Goal: Task Accomplishment & Management: Manage account settings

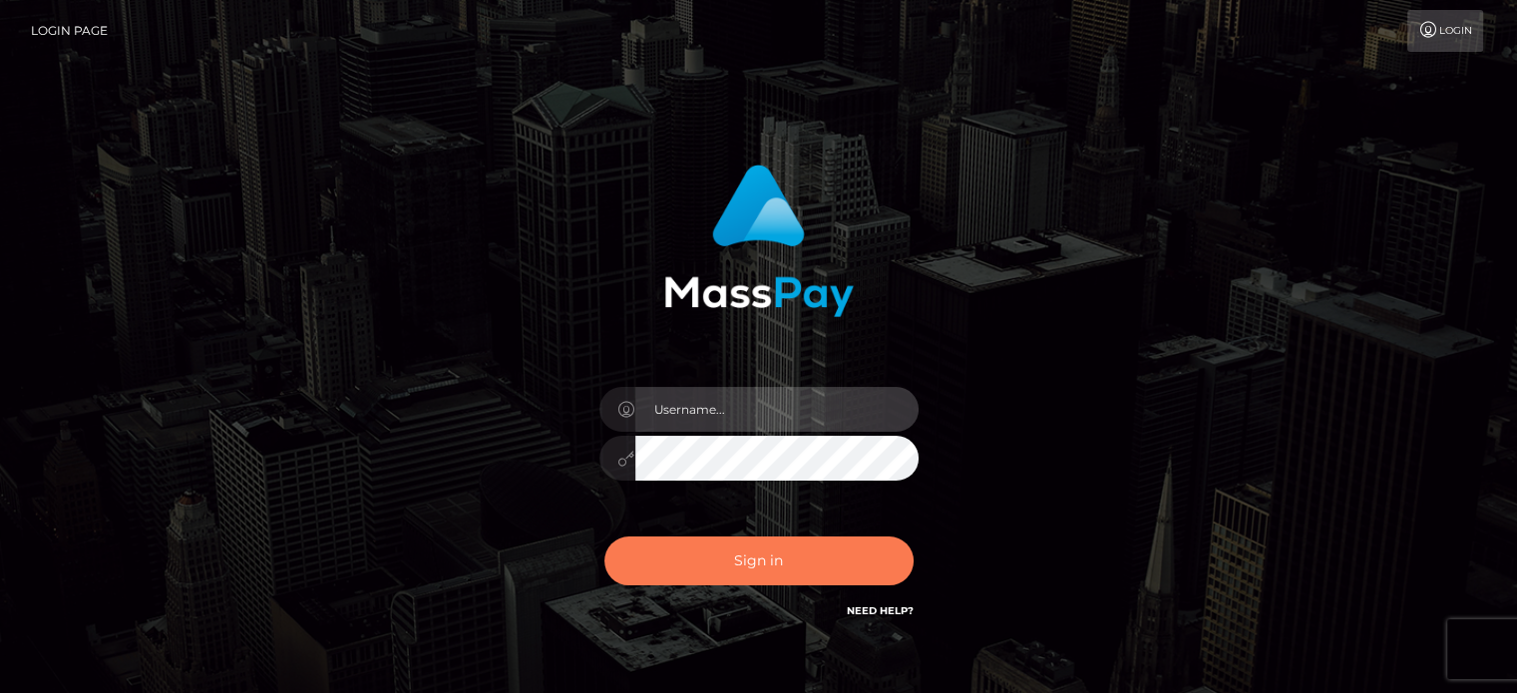
type input "josh.ace"
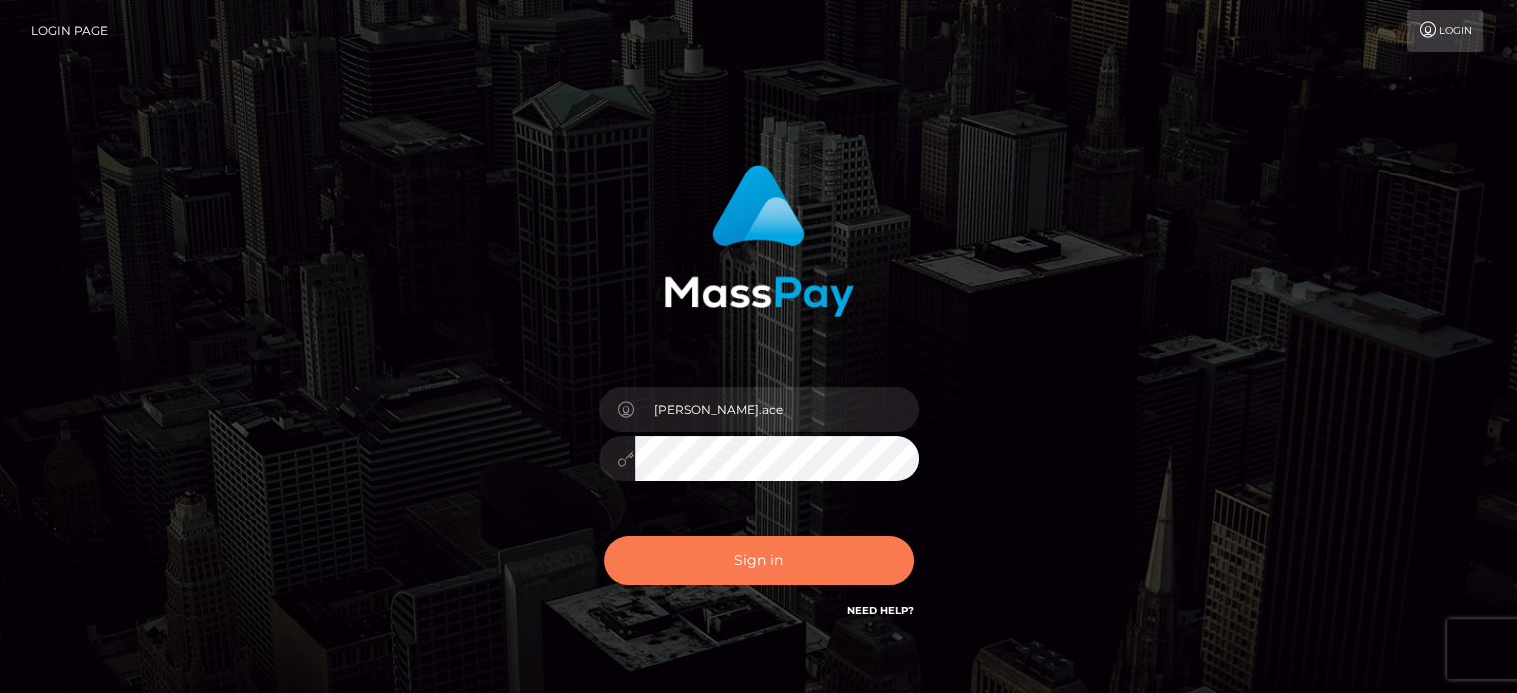
click at [738, 574] on button "Sign in" at bounding box center [758, 561] width 309 height 49
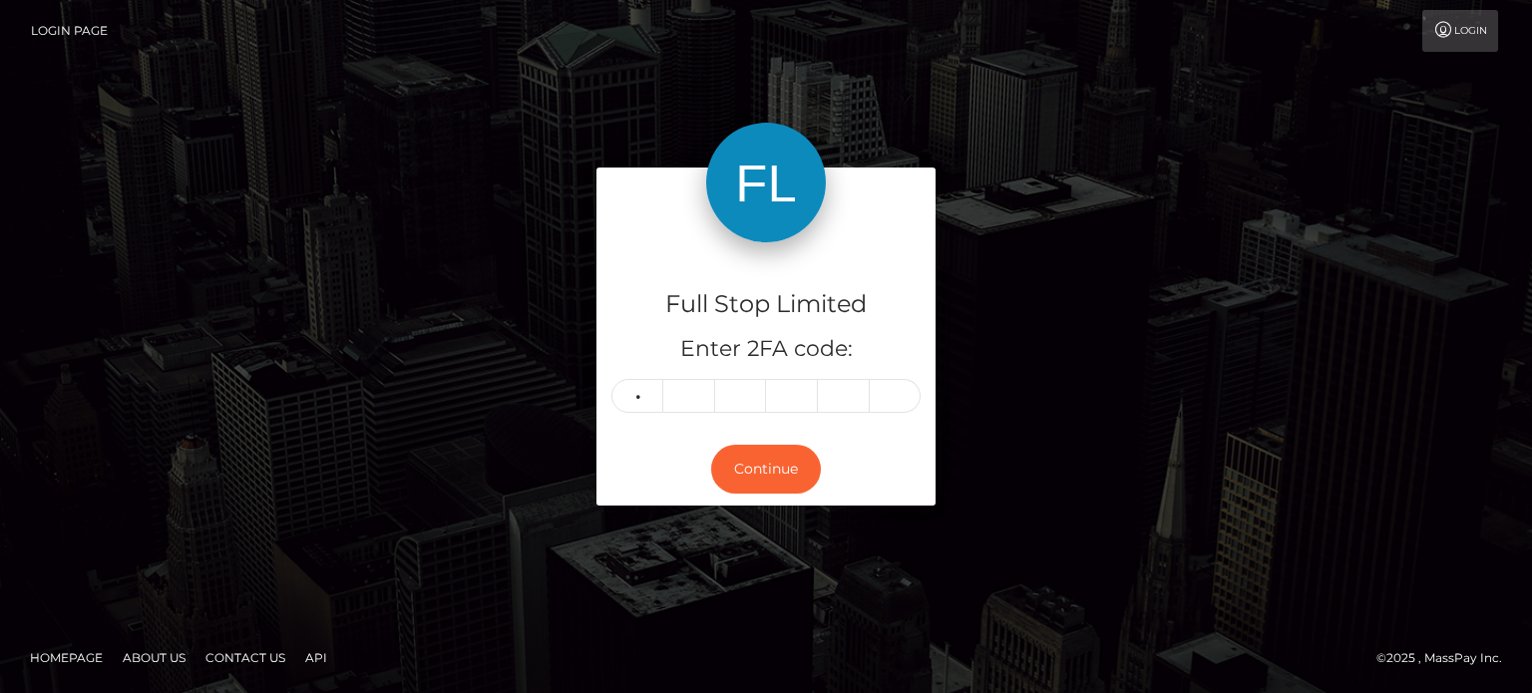
type input "3"
type input "9"
type input "7"
type input "8"
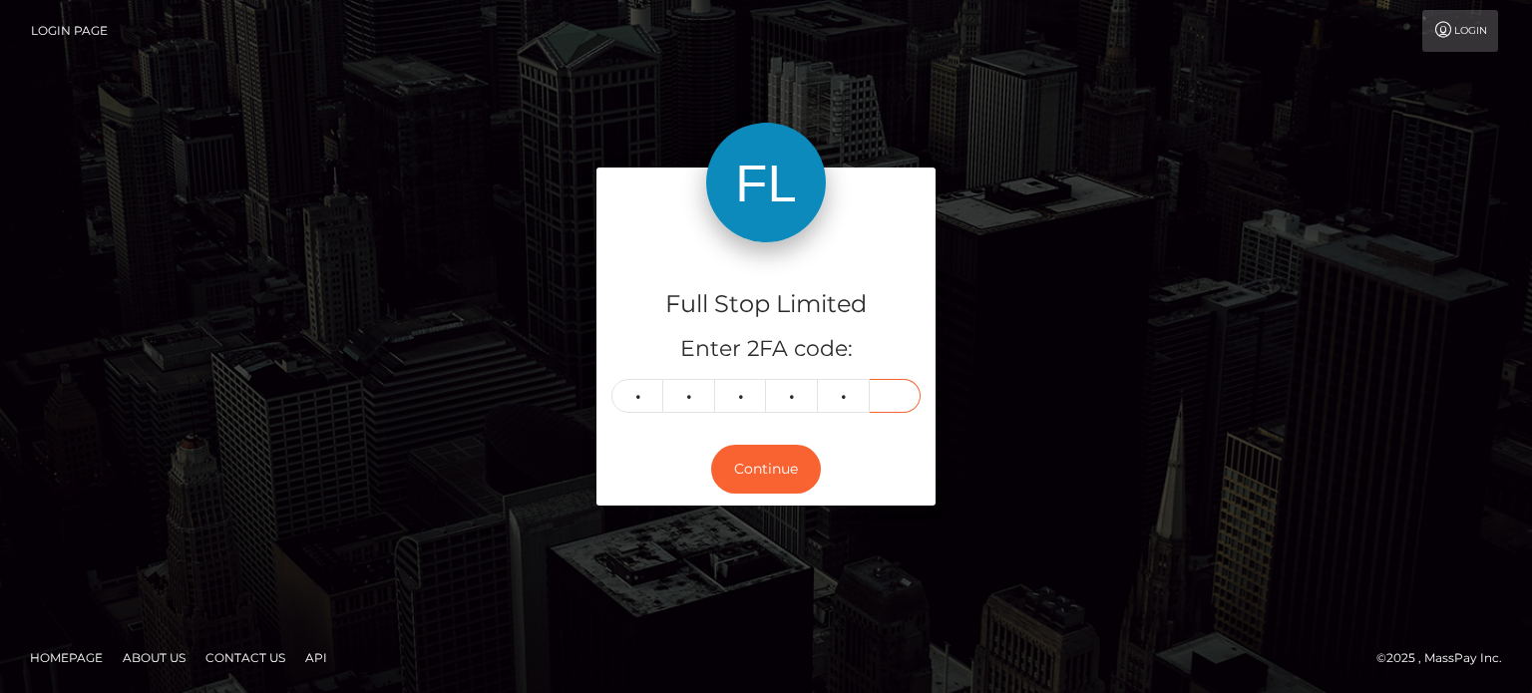
type input "6"
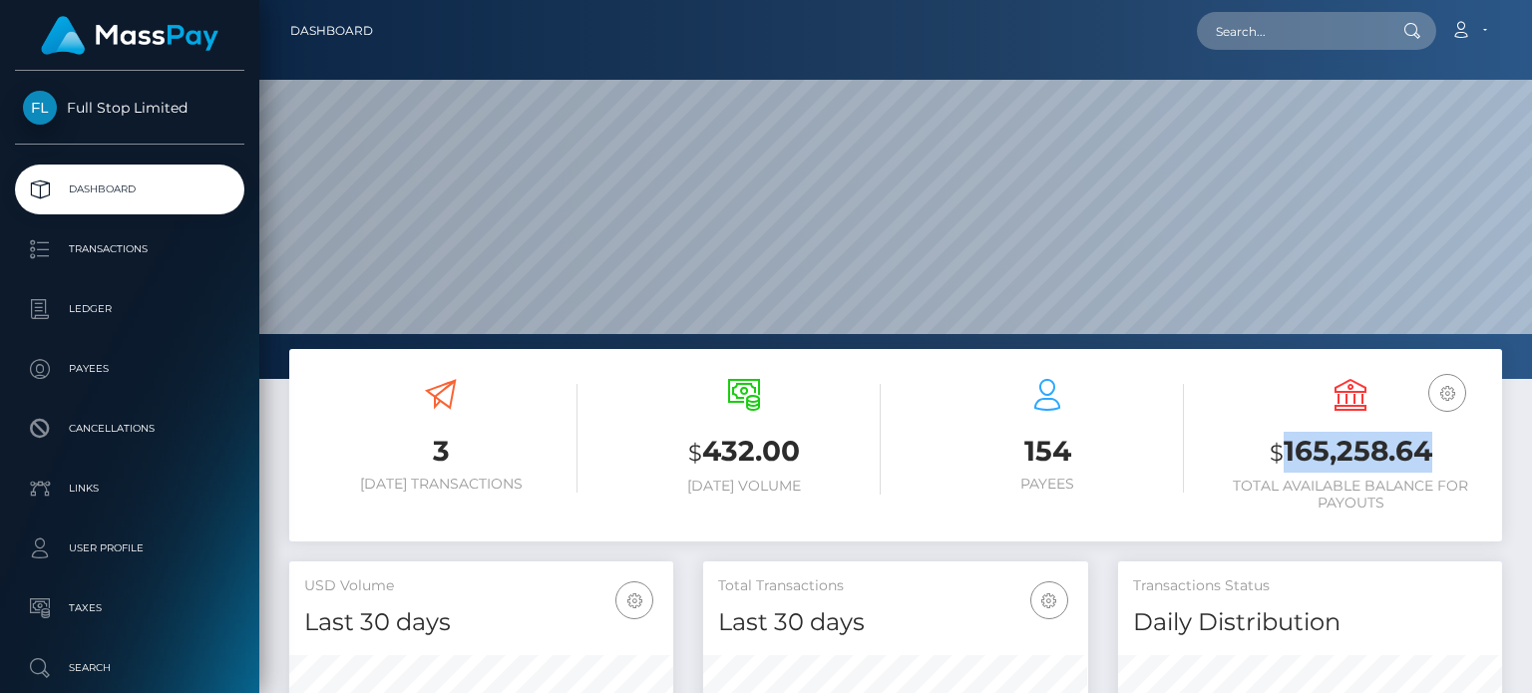
scroll to position [353, 383]
